Goal: Task Accomplishment & Management: Complete application form

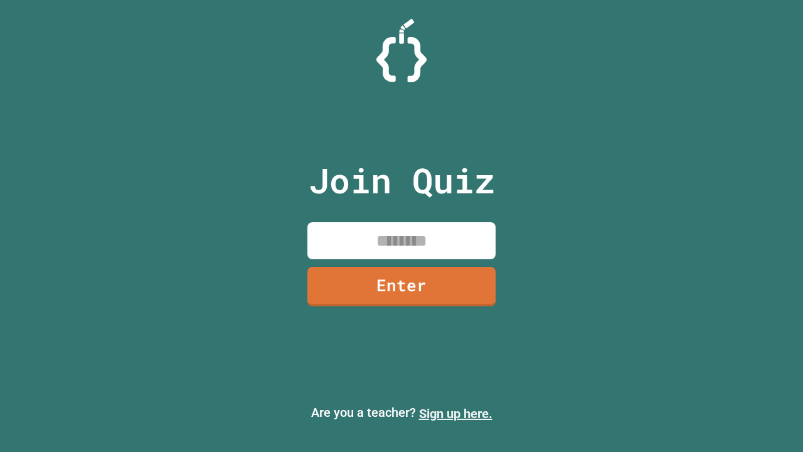
click at [455, 413] on link "Sign up here." at bounding box center [455, 413] width 73 height 15
